Goal: Find specific page/section: Find specific page/section

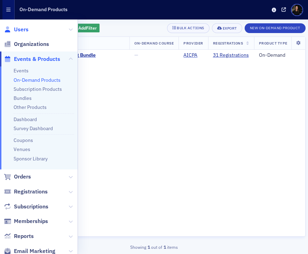
click at [23, 26] on span "Users" at bounding box center [21, 30] width 15 height 8
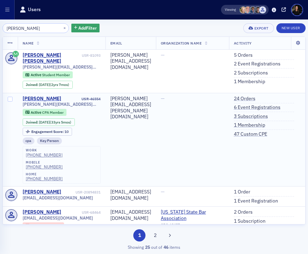
type input "[PERSON_NAME]"
